Goal: Browse casually: Explore the website without a specific task or goal

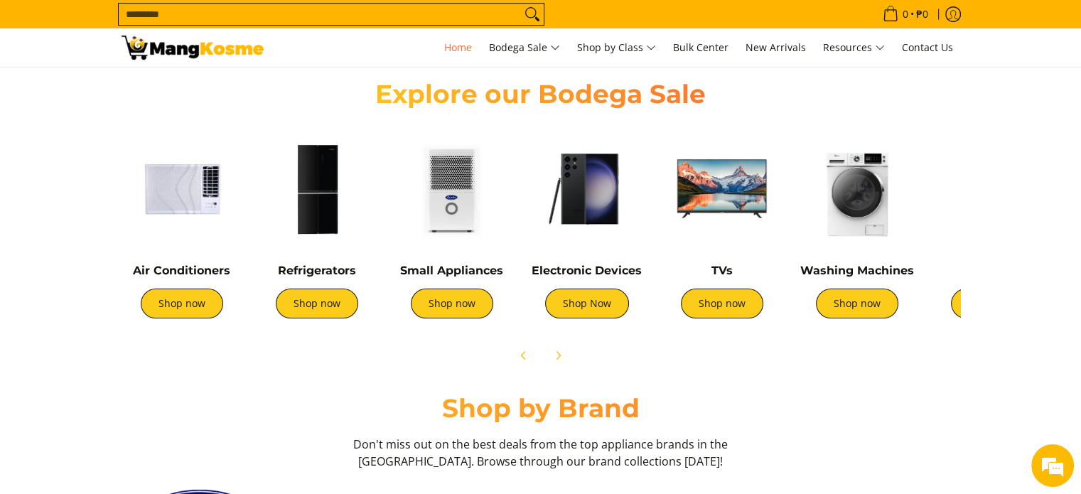
scroll to position [0, 565]
click at [723, 306] on link "Shop now" at bounding box center [722, 303] width 82 height 30
click at [451, 301] on link "Shop now" at bounding box center [452, 303] width 82 height 30
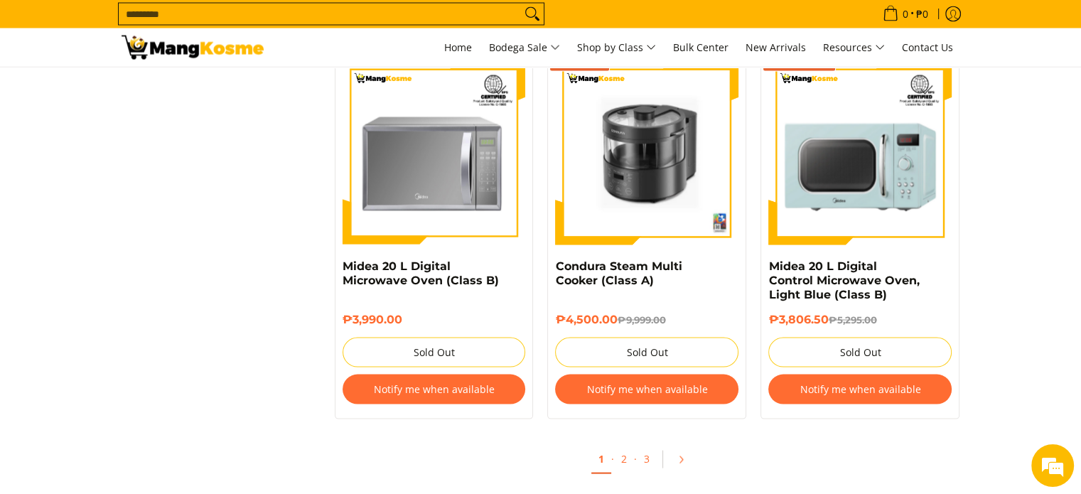
scroll to position [3056, 0]
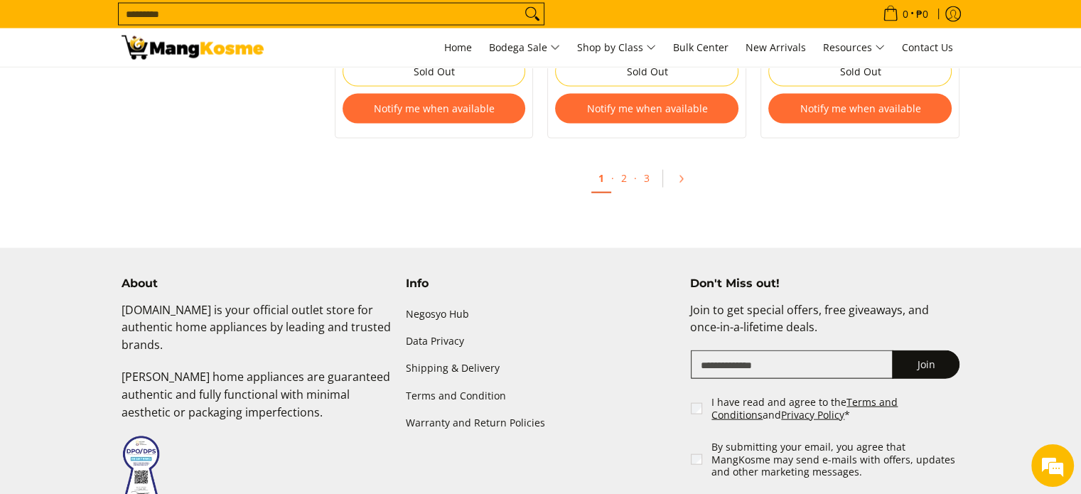
click at [634, 171] on span "·" at bounding box center [635, 178] width 3 height 14
click at [626, 167] on link "2" at bounding box center [624, 178] width 20 height 29
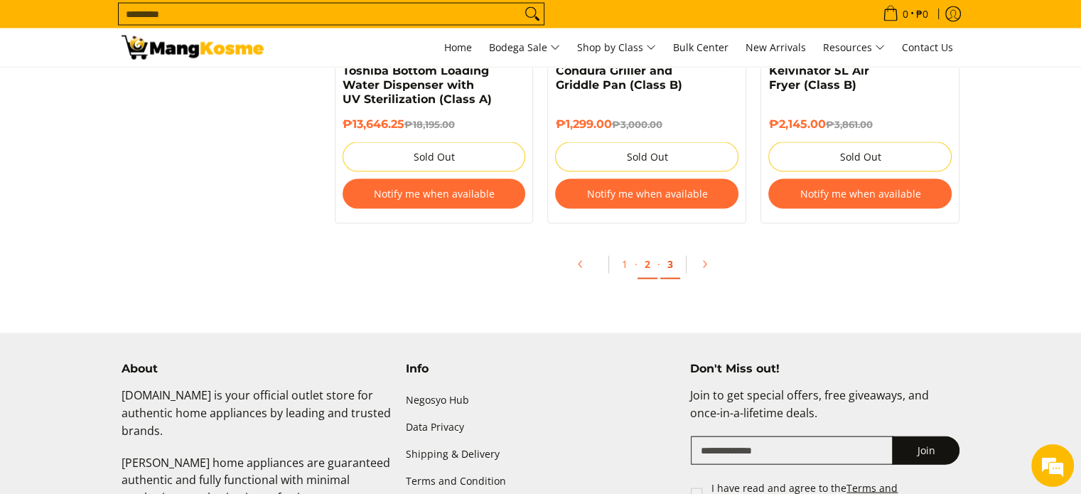
click at [662, 255] on link "3" at bounding box center [670, 264] width 20 height 29
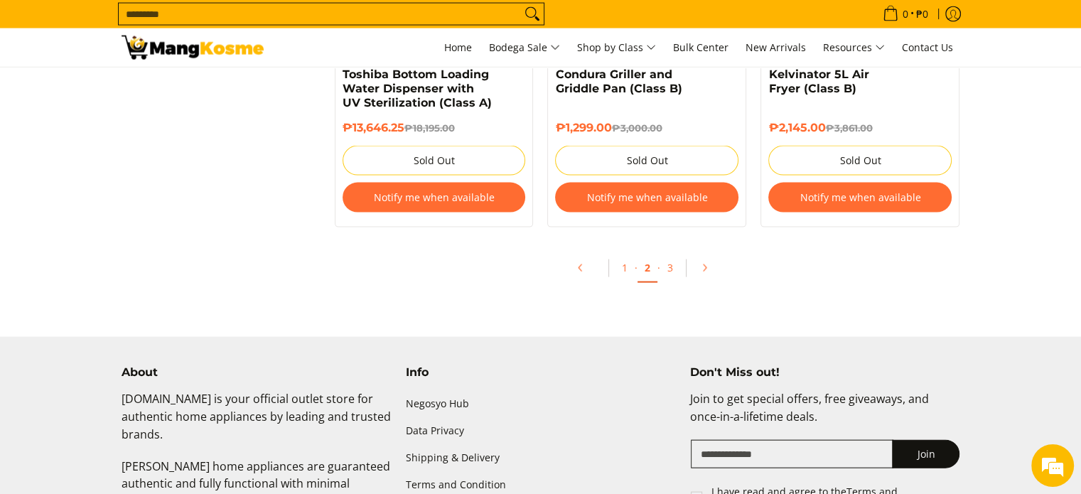
scroll to position [3056, 0]
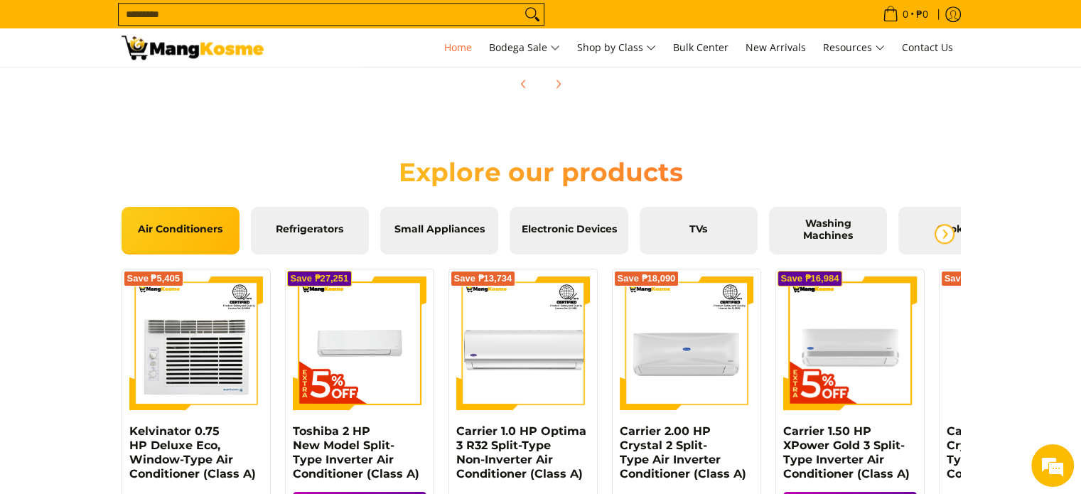
click at [942, 236] on icon "Next" at bounding box center [944, 233] width 11 height 11
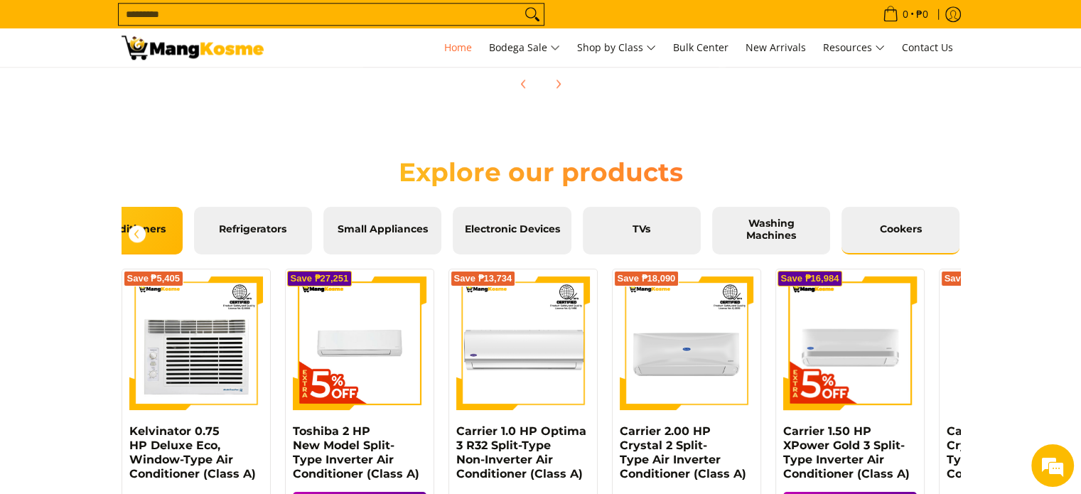
click at [889, 235] on span "Cookers" at bounding box center [900, 229] width 97 height 13
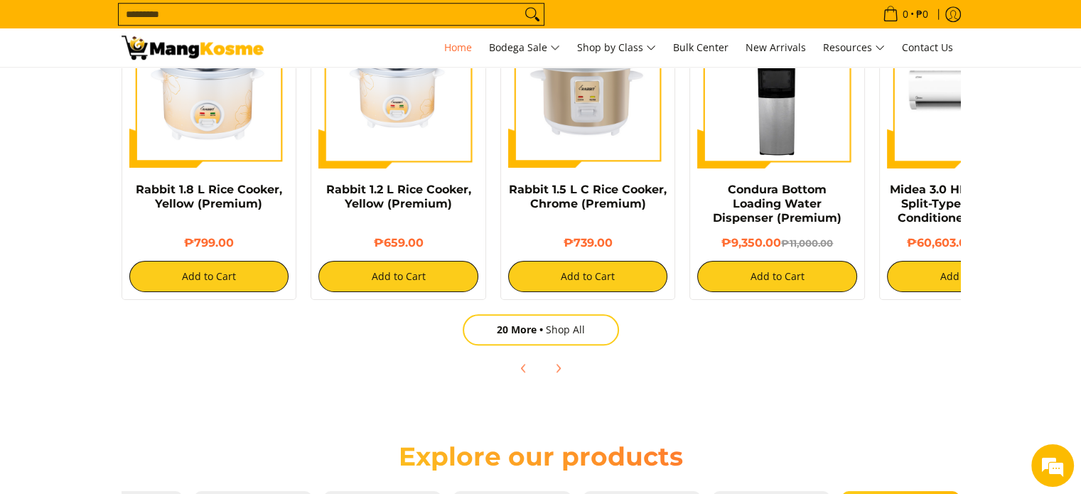
scroll to position [0, 510]
